Goal: Answer question/provide support

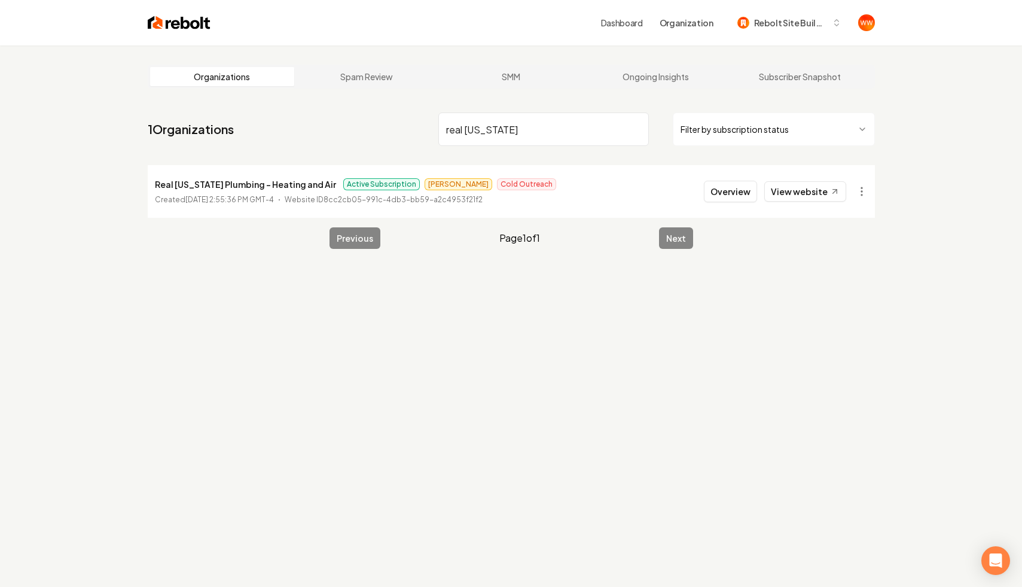
type input "real [US_STATE]"
click at [729, 204] on li "Real [US_STATE] Plumbing - Heating and Air Active Subscription Omar Cold Outrea…" at bounding box center [511, 191] width 727 height 53
click at [737, 190] on button "Overview" at bounding box center [730, 192] width 53 height 22
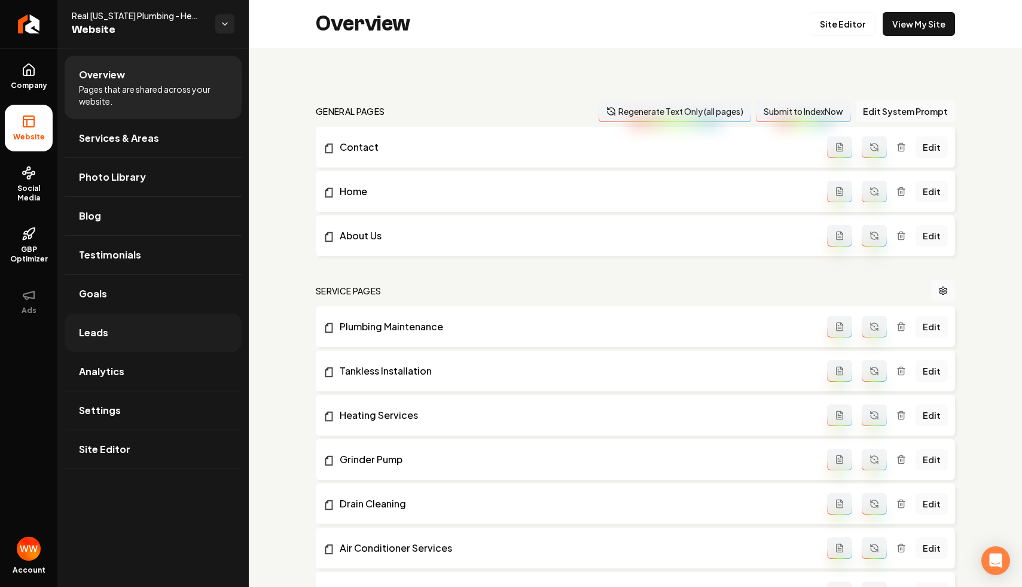
click at [142, 327] on link "Leads" at bounding box center [153, 332] width 177 height 38
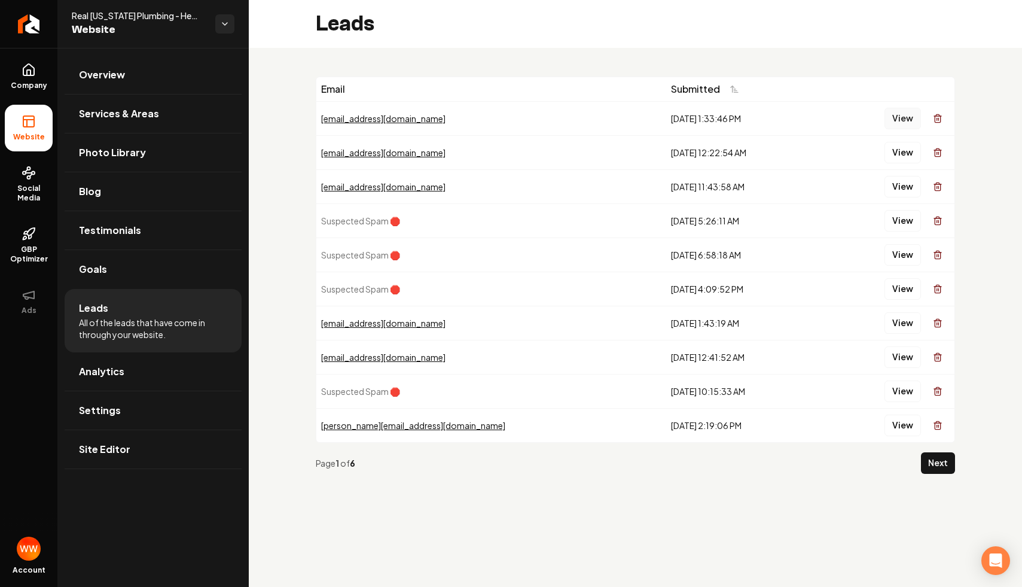
click at [896, 114] on button "View" at bounding box center [902, 119] width 36 height 22
click at [908, 156] on button "View" at bounding box center [902, 153] width 36 height 22
click at [910, 190] on button "View" at bounding box center [902, 187] width 36 height 22
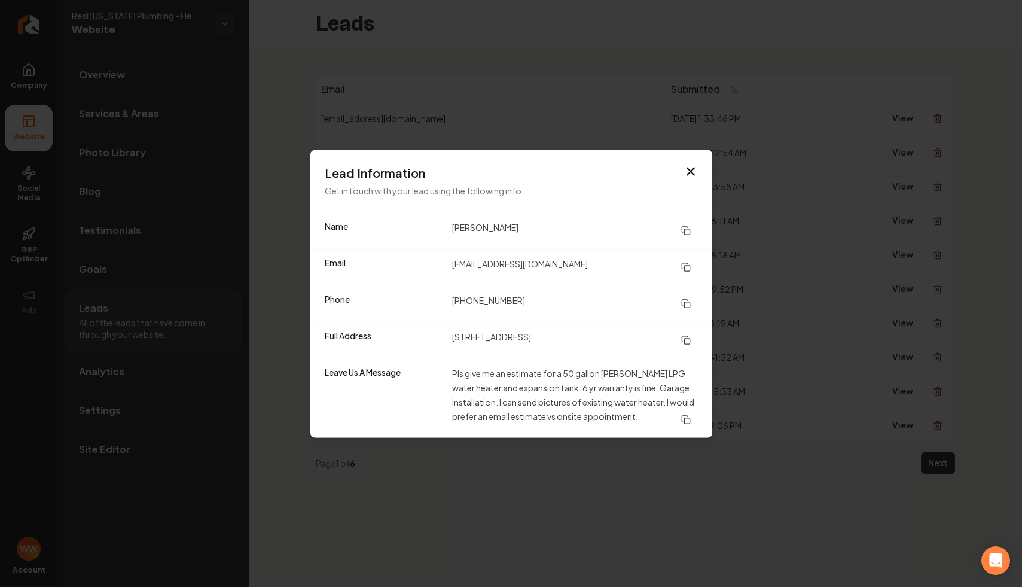
drag, startPoint x: 563, startPoint y: 369, endPoint x: 578, endPoint y: 394, distance: 29.2
click at [578, 394] on dd "Pls give me an estimate for a 50 gallon [PERSON_NAME] LPG water heater and expa…" at bounding box center [575, 397] width 246 height 65
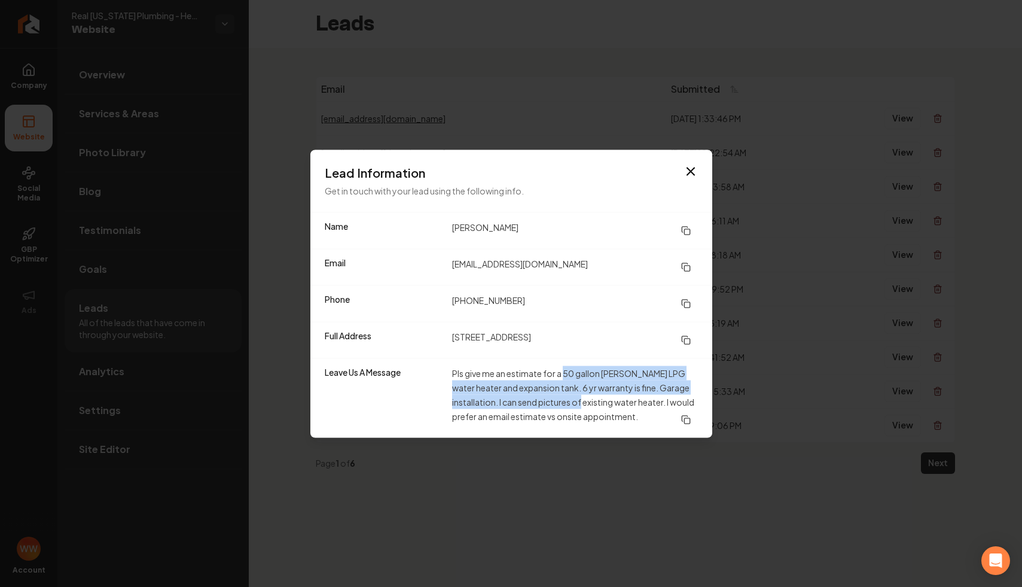
click at [600, 366] on dd "Pls give me an estimate for a 50 gallon [PERSON_NAME] LPG water heater and expa…" at bounding box center [575, 397] width 246 height 65
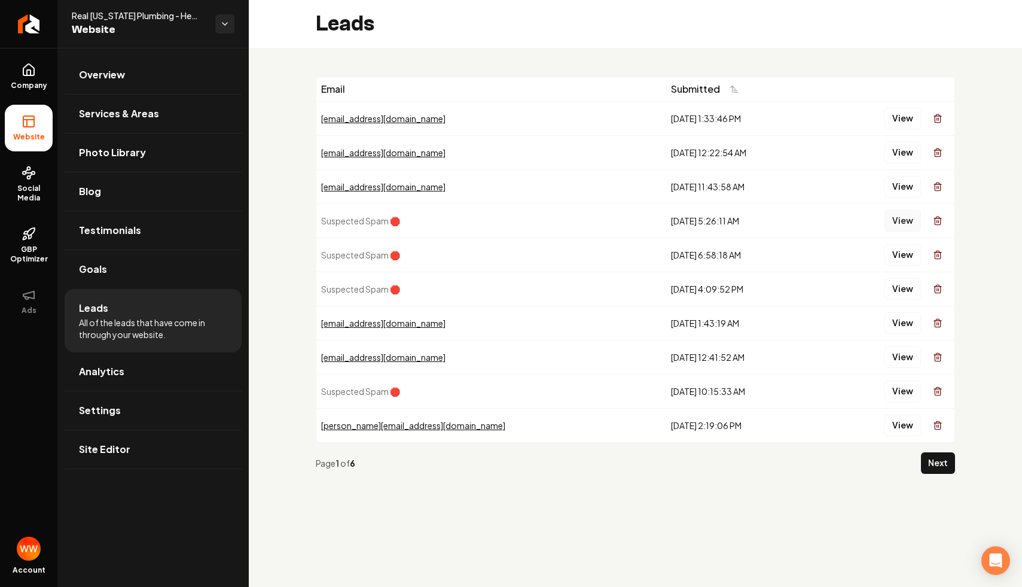
click at [897, 227] on button "View" at bounding box center [902, 221] width 36 height 22
click at [906, 258] on button "View" at bounding box center [902, 255] width 36 height 22
click at [903, 255] on button "View" at bounding box center [902, 255] width 36 height 22
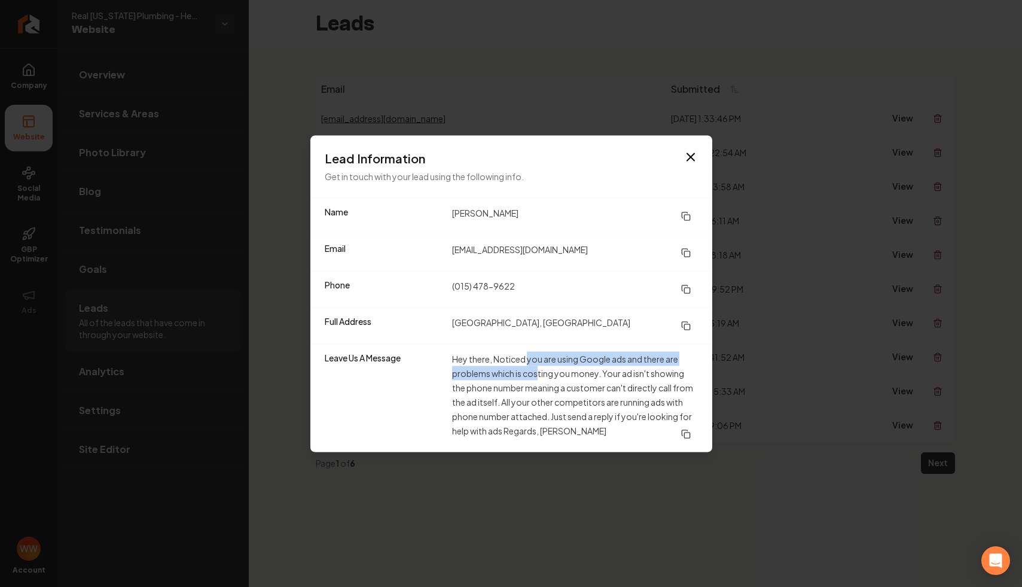
drag, startPoint x: 529, startPoint y: 355, endPoint x: 539, endPoint y: 379, distance: 26.8
click at [539, 379] on dd "Hey there, Noticed you are using Google ads and there are problems which is cos…" at bounding box center [575, 397] width 246 height 93
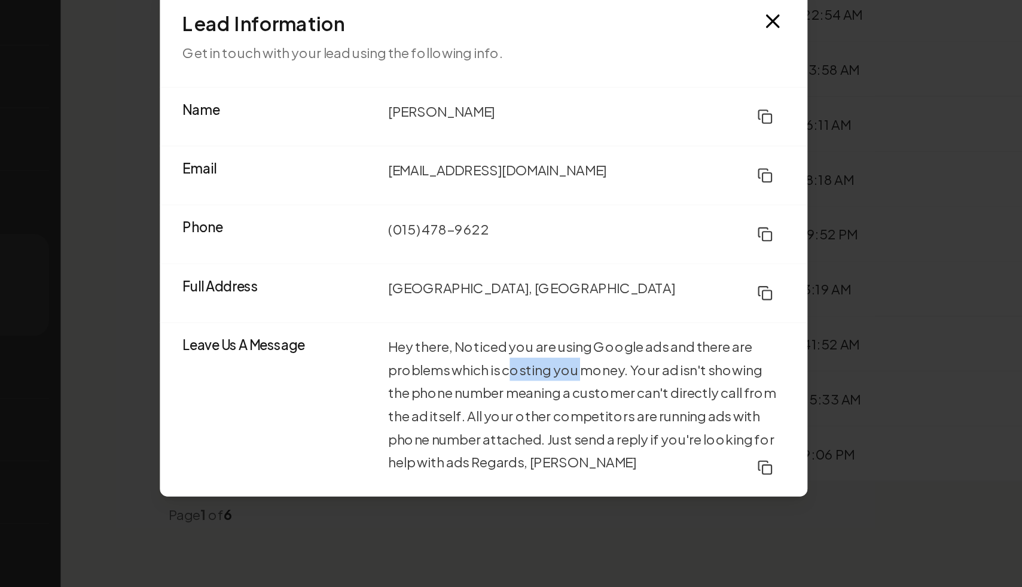
drag, startPoint x: 532, startPoint y: 374, endPoint x: 585, endPoint y: 372, distance: 53.8
click at [583, 372] on dd "Hey there, Noticed you are using Google ads and there are problems which is cos…" at bounding box center [575, 397] width 246 height 93
click at [563, 382] on dd "Hey there, Noticed you are using Google ads and there are problems which is cos…" at bounding box center [575, 397] width 246 height 93
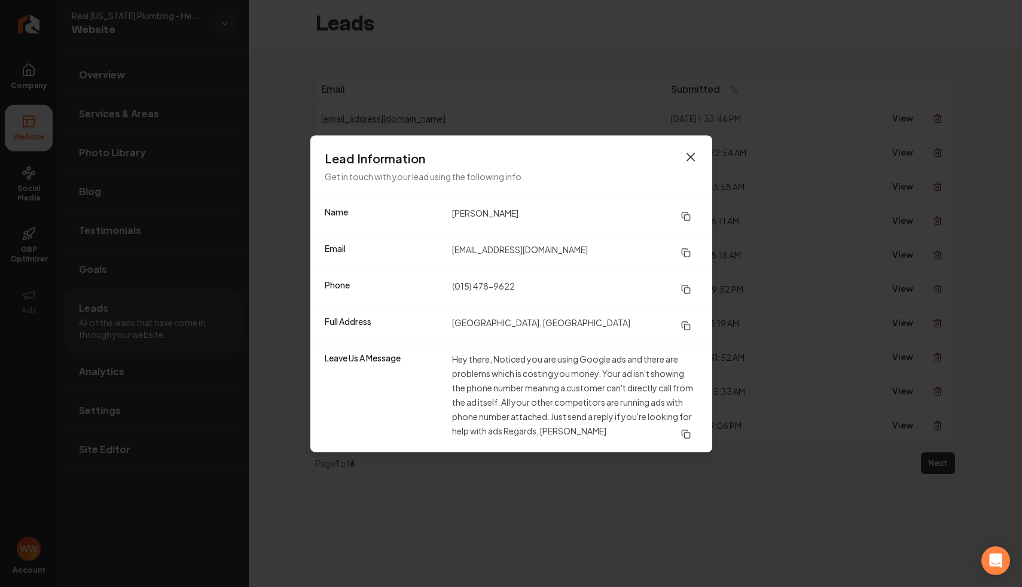
click at [693, 157] on icon "button" at bounding box center [690, 156] width 14 height 14
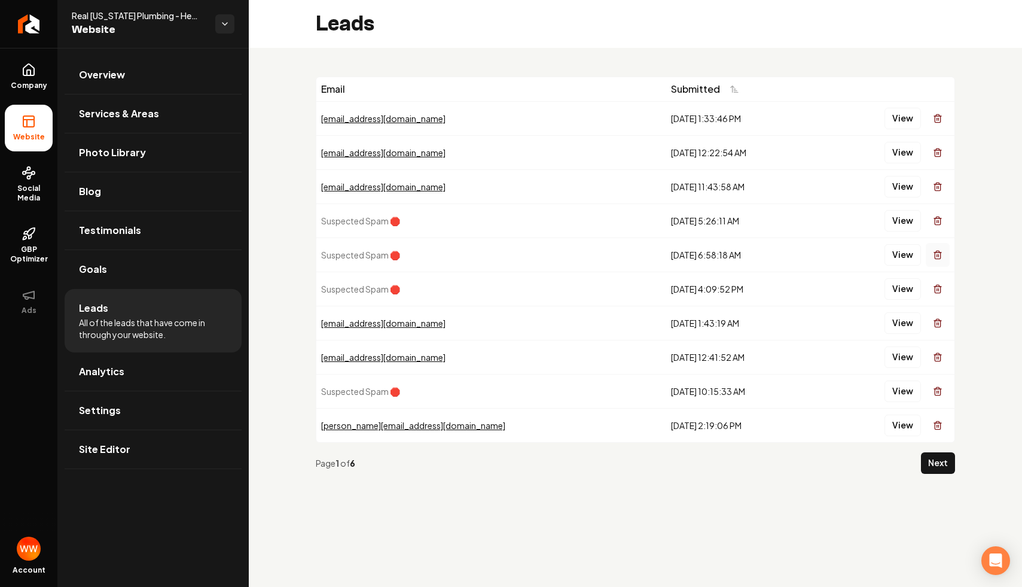
click at [927, 257] on button "Main content area" at bounding box center [938, 255] width 24 height 24
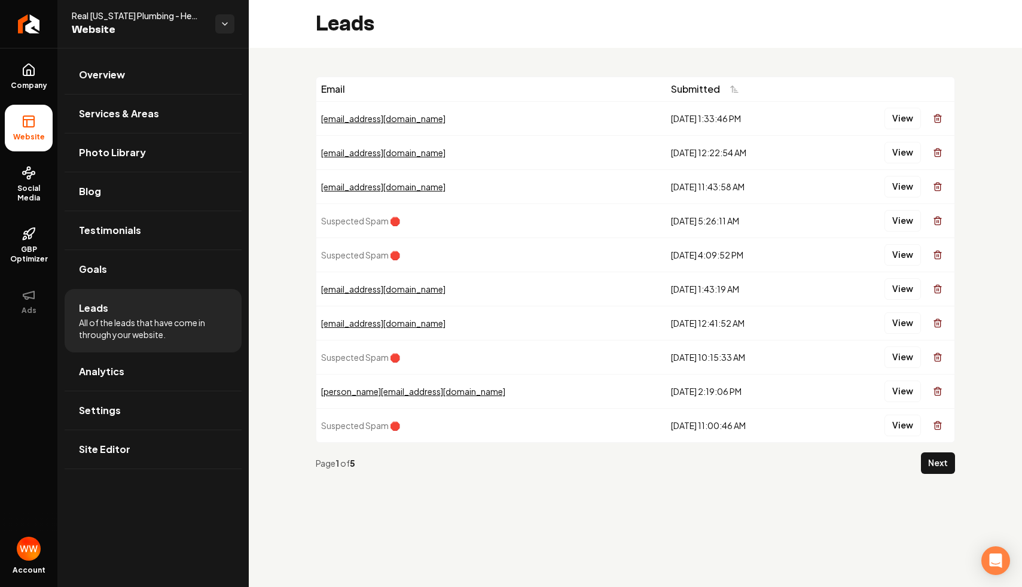
click at [923, 252] on div "View" at bounding box center [887, 255] width 126 height 24
click at [901, 261] on button "View" at bounding box center [902, 255] width 36 height 22
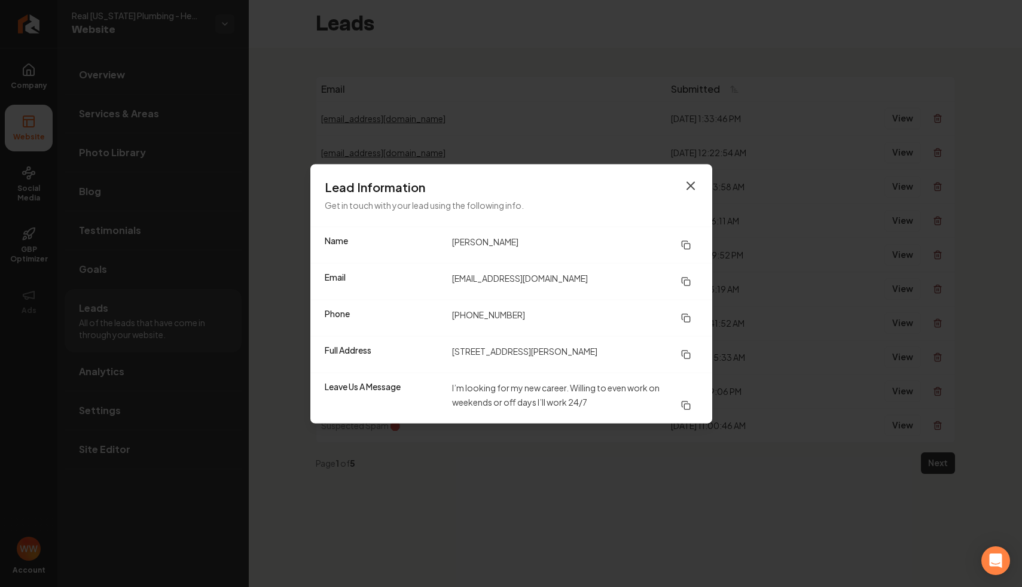
click at [691, 189] on icon "button" at bounding box center [690, 185] width 14 height 14
